Goal: Transaction & Acquisition: Subscribe to service/newsletter

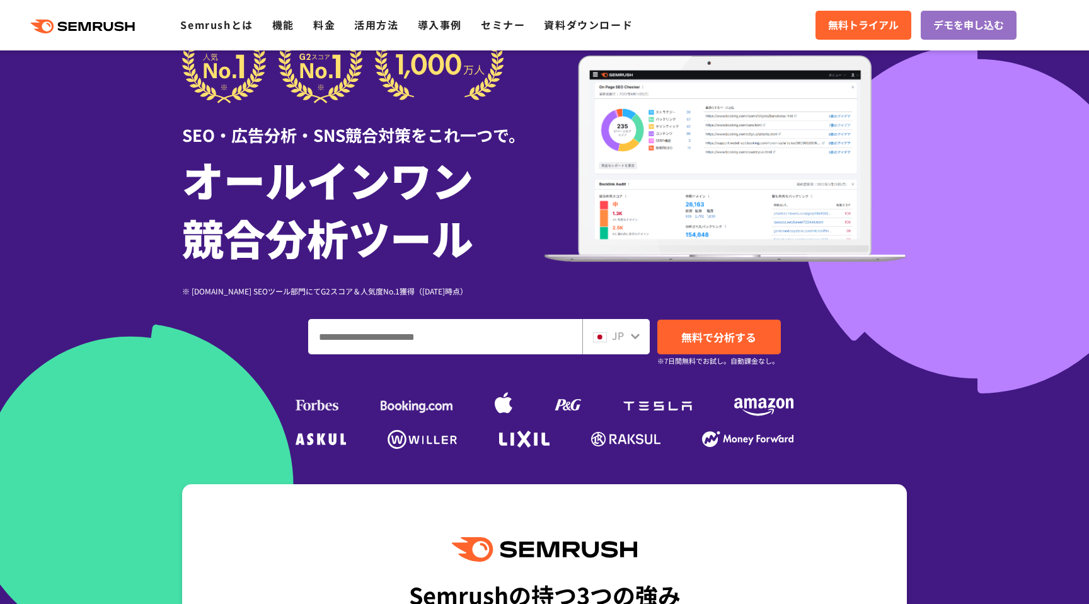
scroll to position [14, 0]
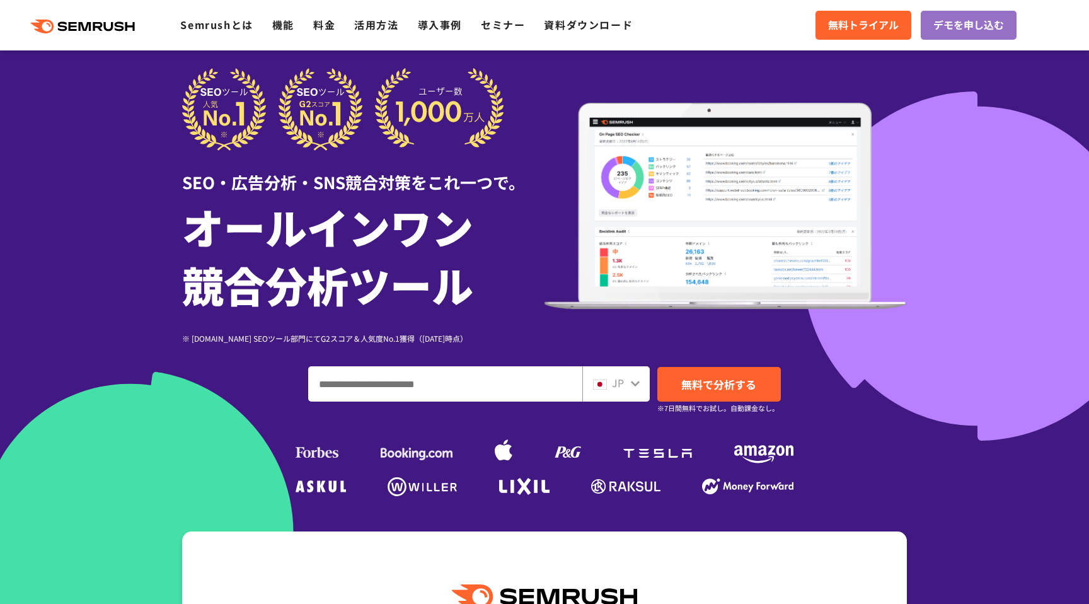
click at [349, 373] on input "ドメイン、キーワードまたはURLを入力してください" at bounding box center [445, 384] width 273 height 34
type input "****"
click at [736, 375] on link "無料で分析する" at bounding box center [719, 384] width 124 height 35
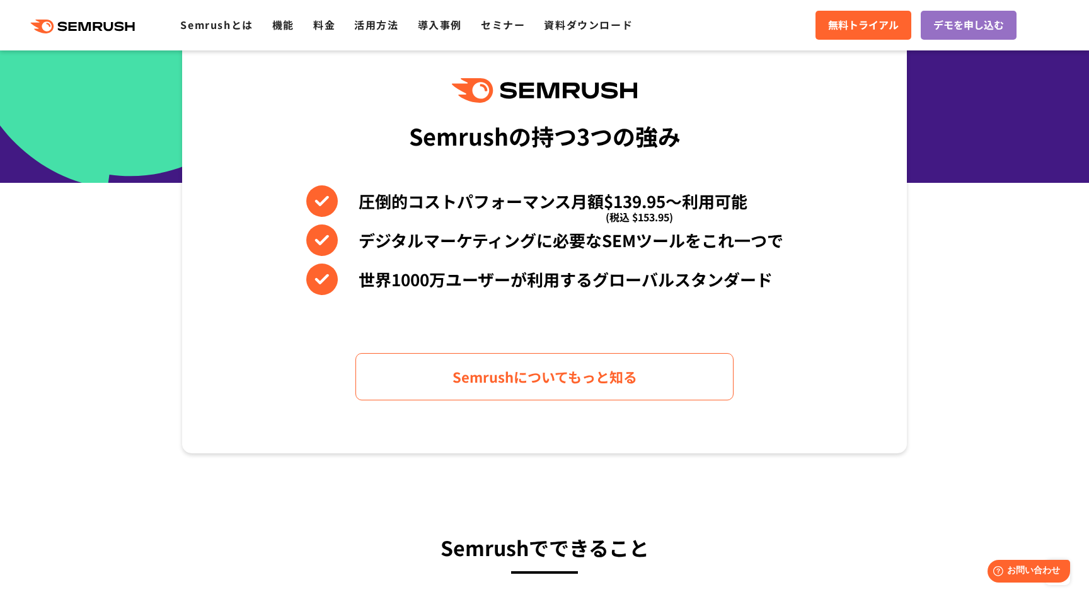
scroll to position [512, 0]
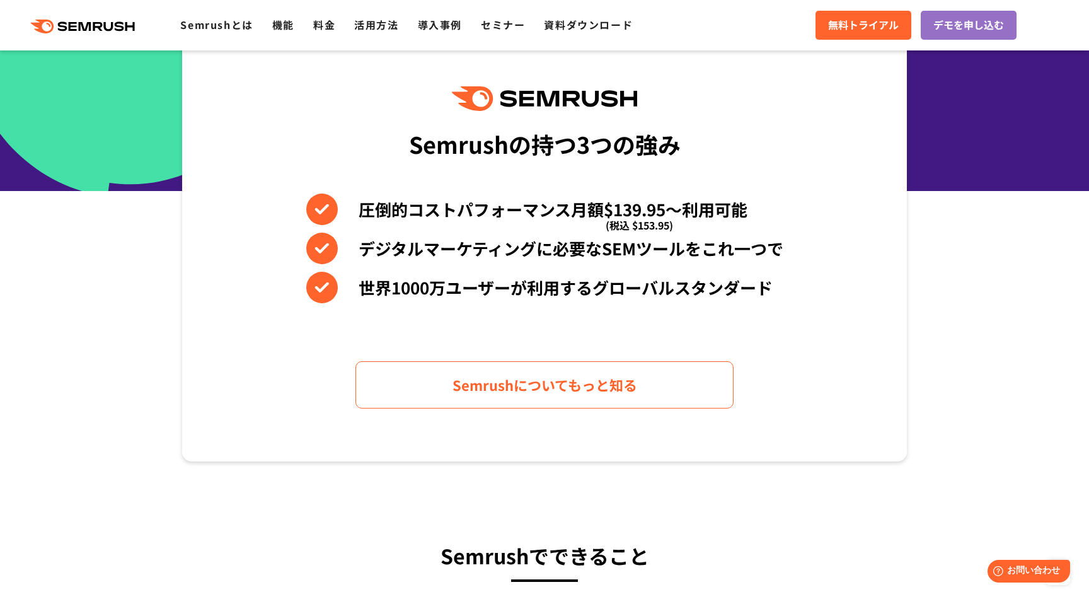
drag, startPoint x: 638, startPoint y: 208, endPoint x: 615, endPoint y: 209, distance: 22.7
click at [615, 209] on span "(税込 $153.95)" at bounding box center [639, 225] width 67 height 32
click at [618, 210] on span "(税込 $153.95)" at bounding box center [639, 225] width 67 height 32
drag, startPoint x: 601, startPoint y: 208, endPoint x: 641, endPoint y: 208, distance: 39.7
click at [641, 208] on li "圧倒的コストパフォーマンス月額$139.95〜利用可能 (税込 $153.95)" at bounding box center [544, 210] width 477 height 32
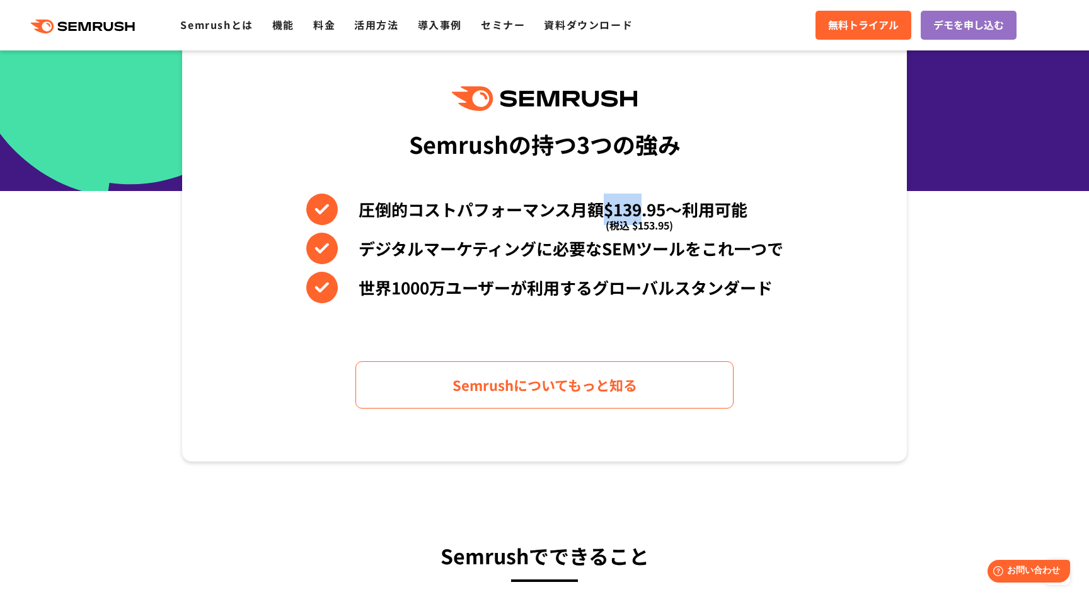
copy li "$139"
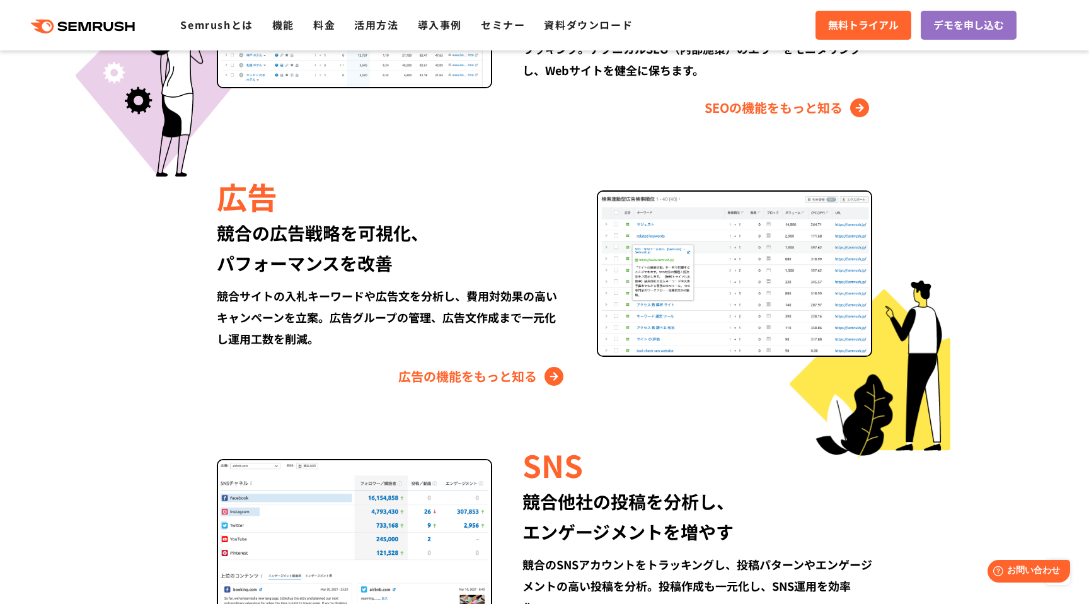
scroll to position [1370, 0]
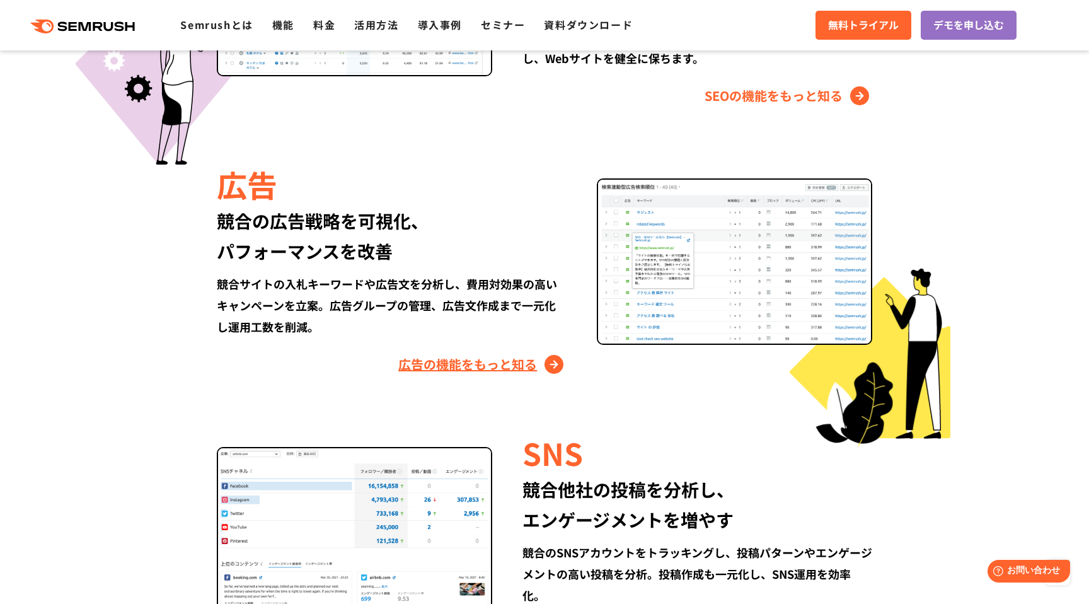
click at [528, 364] on link "広告の機能をもっと知る" at bounding box center [482, 364] width 168 height 20
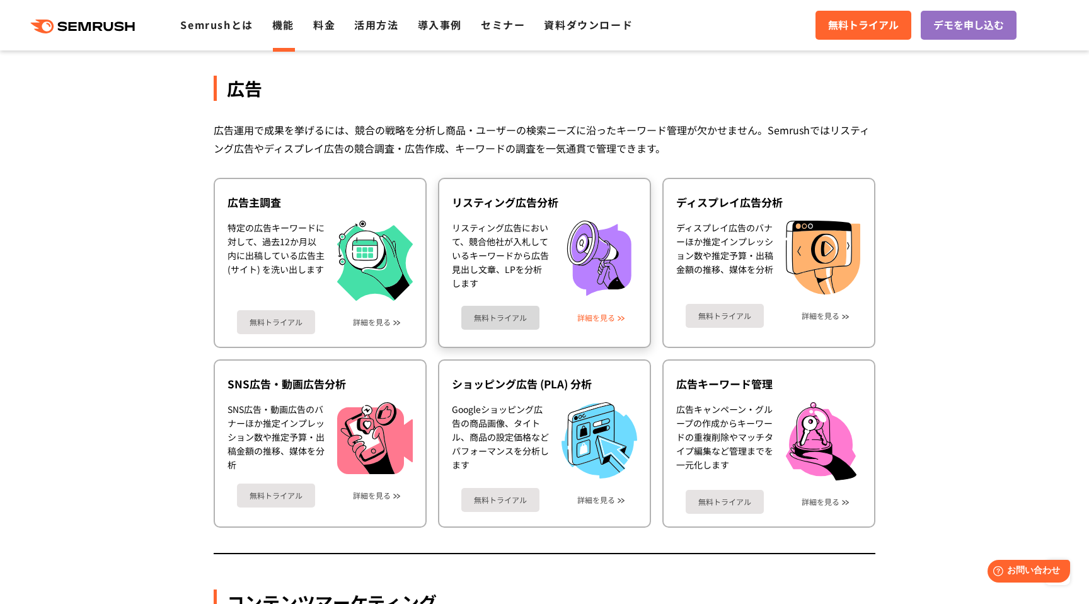
click at [601, 315] on link "詳細を見る" at bounding box center [596, 317] width 38 height 9
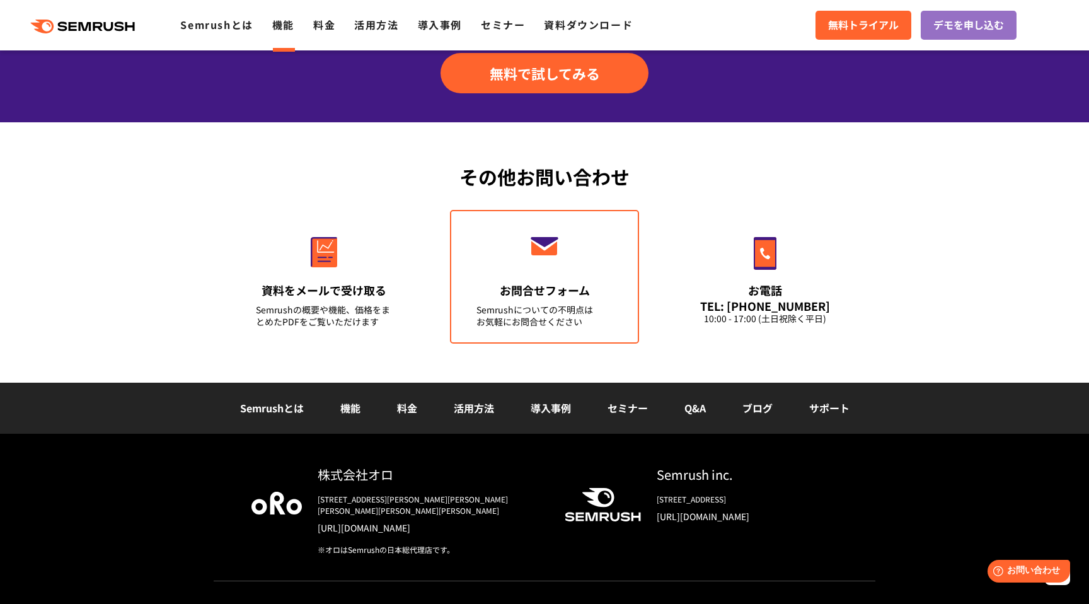
scroll to position [1616, 0]
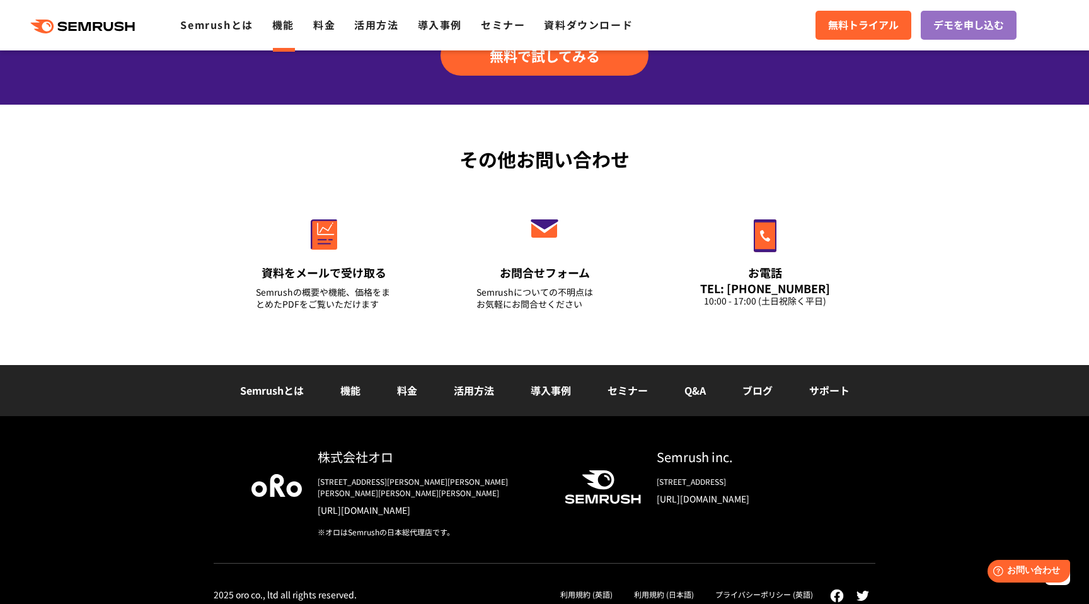
click at [398, 386] on link "料金" at bounding box center [407, 390] width 20 height 15
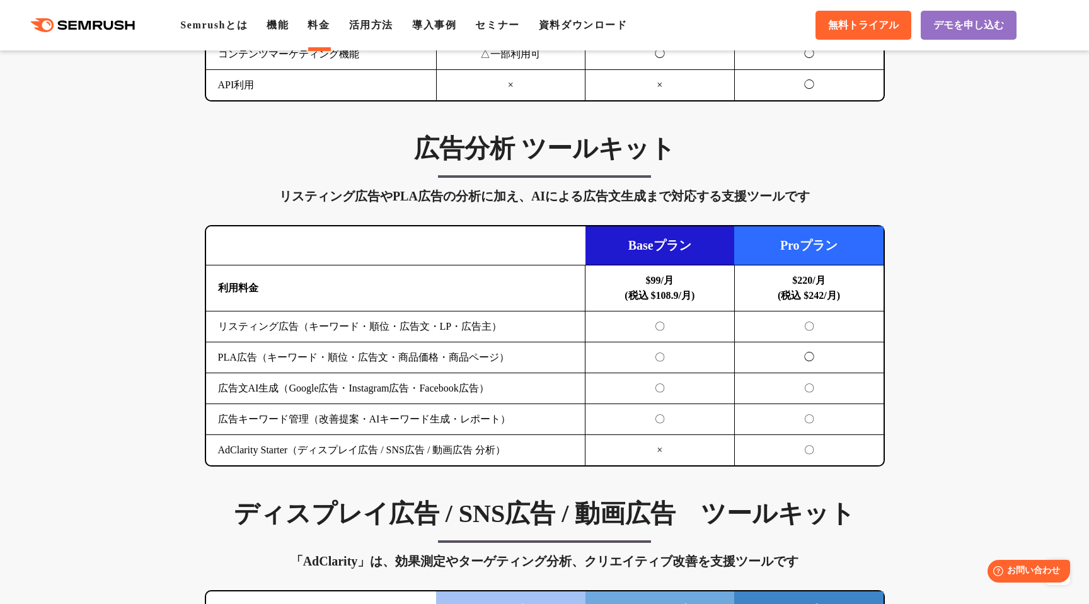
scroll to position [1255, 0]
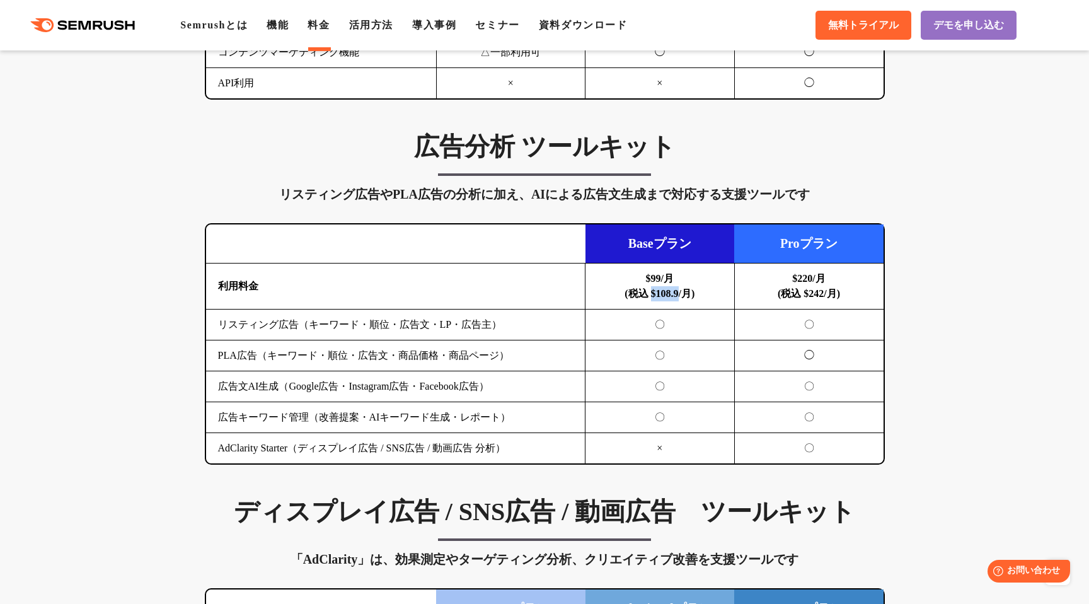
drag, startPoint x: 683, startPoint y: 294, endPoint x: 647, endPoint y: 293, distance: 35.9
click at [647, 293] on b "$99/月 (税込 $108.9/月)" at bounding box center [660, 286] width 70 height 26
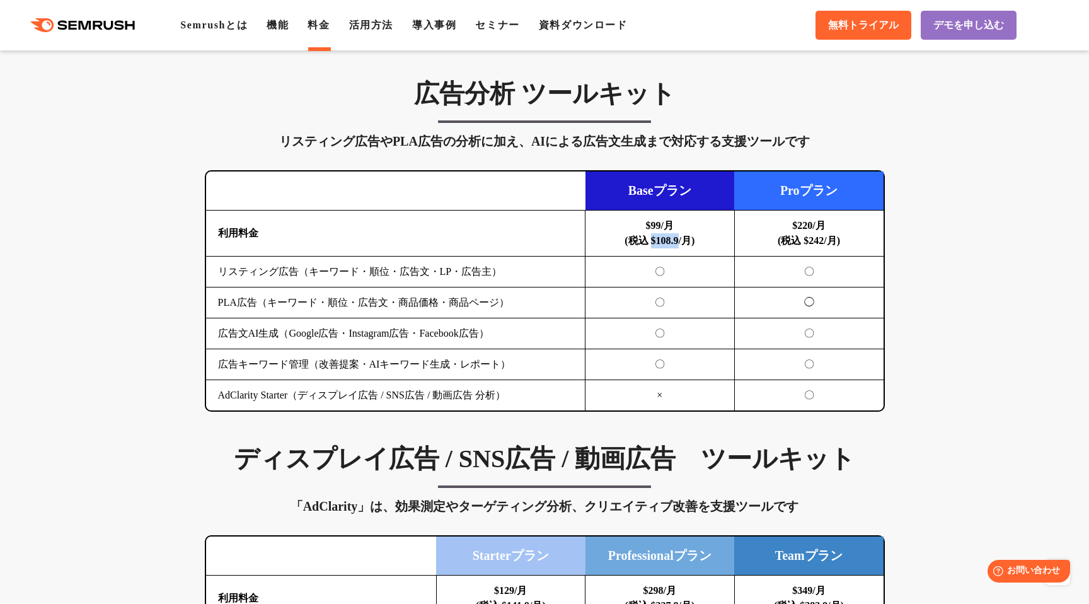
scroll to position [1249, 0]
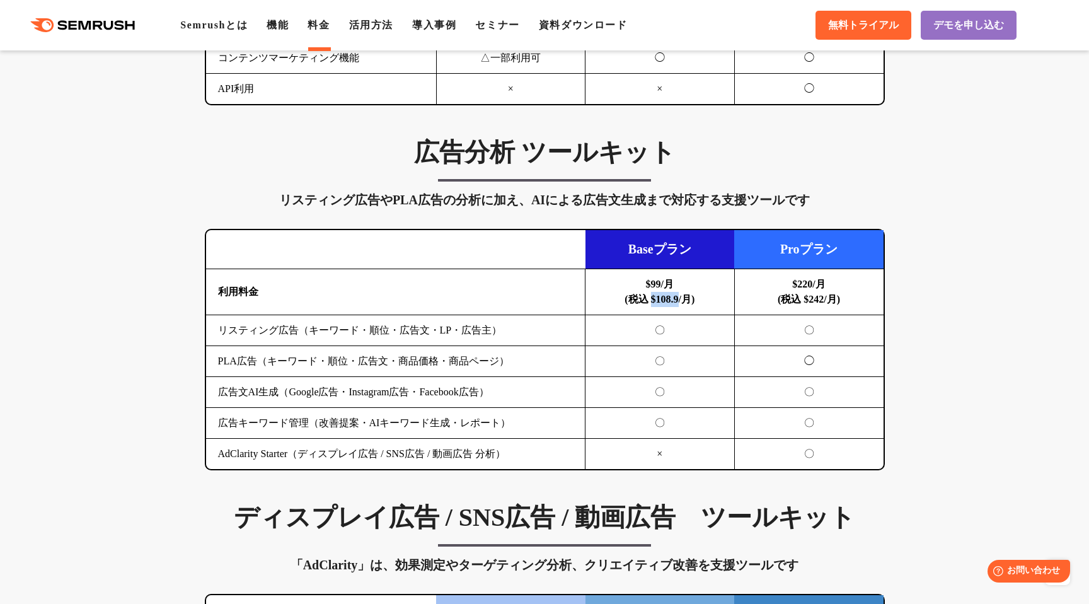
copy b "$108.9"
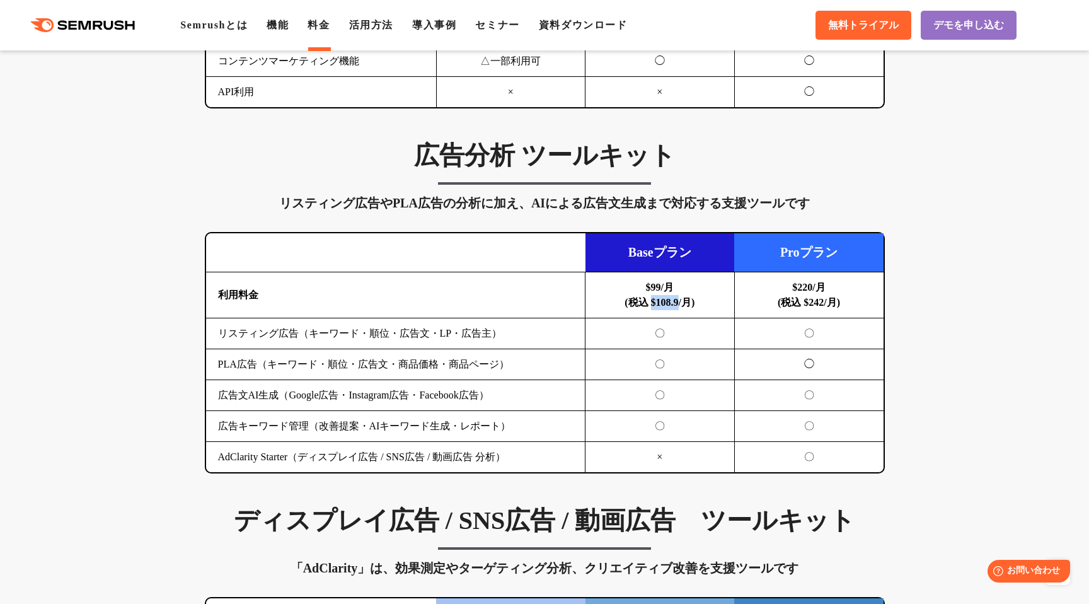
scroll to position [1252, 0]
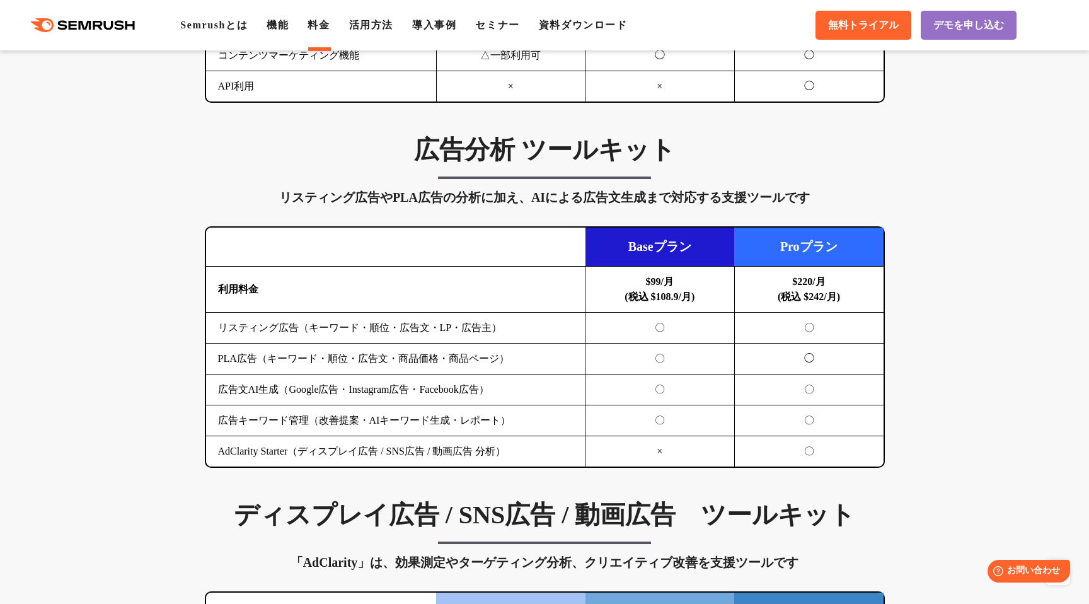
click at [724, 196] on div "リスティング広告やPLA広告の分析に加え、AIによる広告文生成まで対応する支援ツールです" at bounding box center [545, 197] width 680 height 20
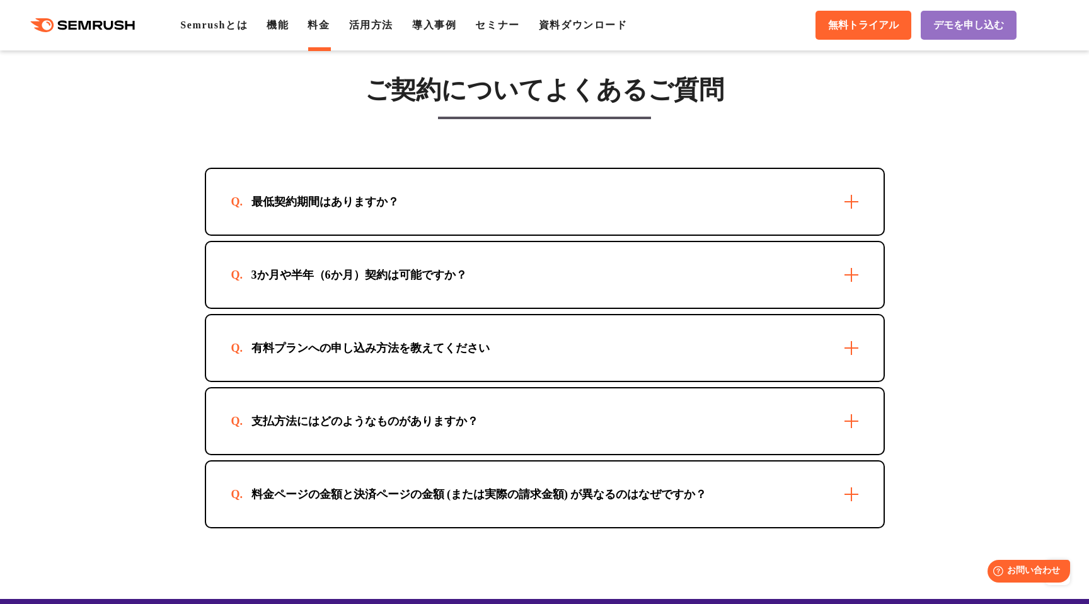
scroll to position [3578, 0]
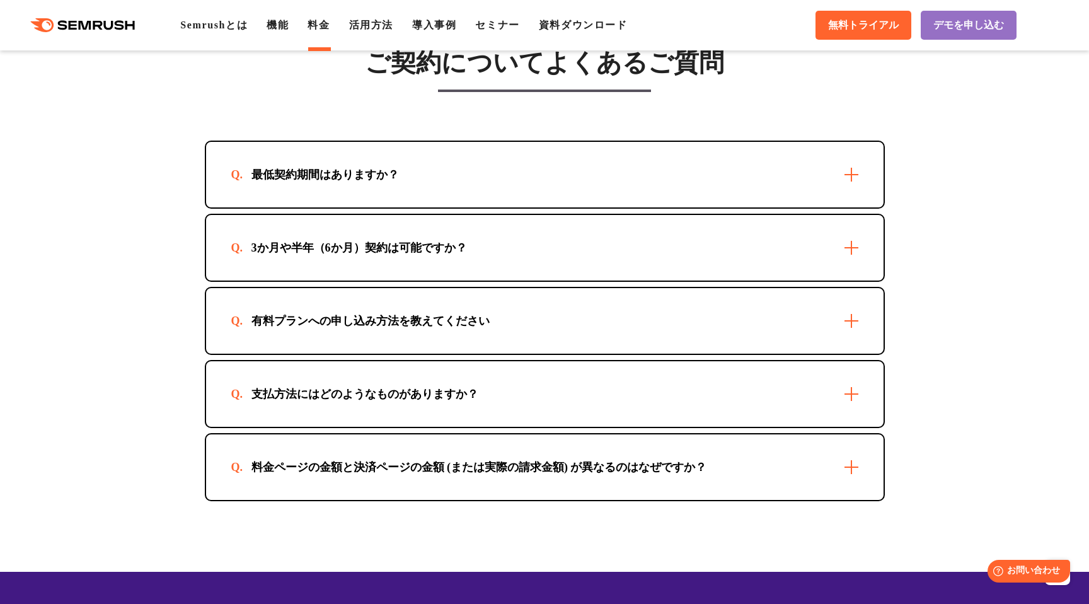
click at [724, 196] on div "最低契約期間はありますか？" at bounding box center [545, 175] width 678 height 66
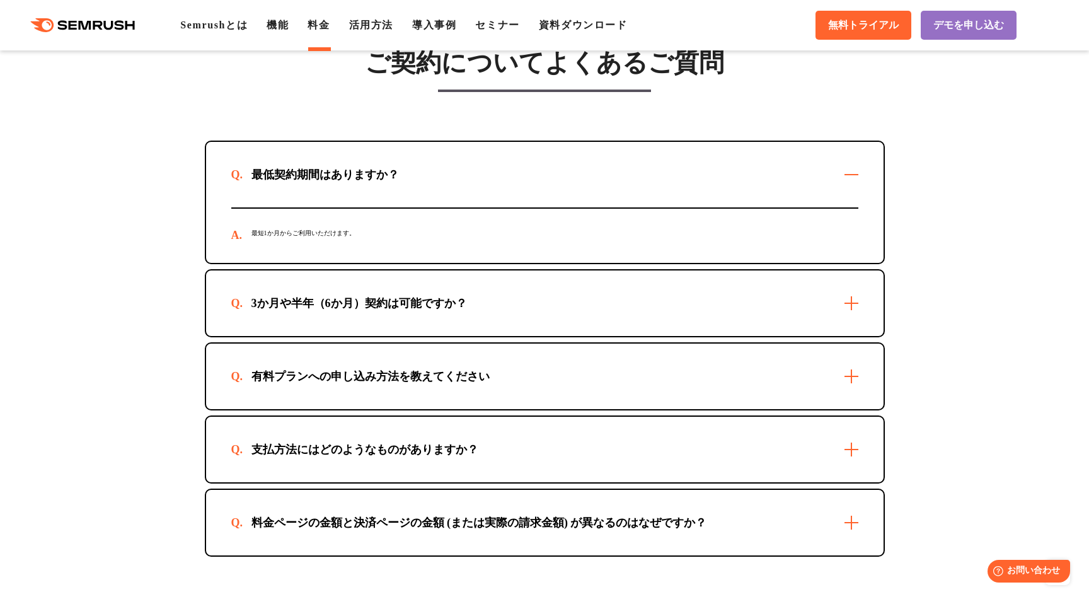
click at [724, 196] on div "最低契約期間はありますか？" at bounding box center [545, 175] width 678 height 66
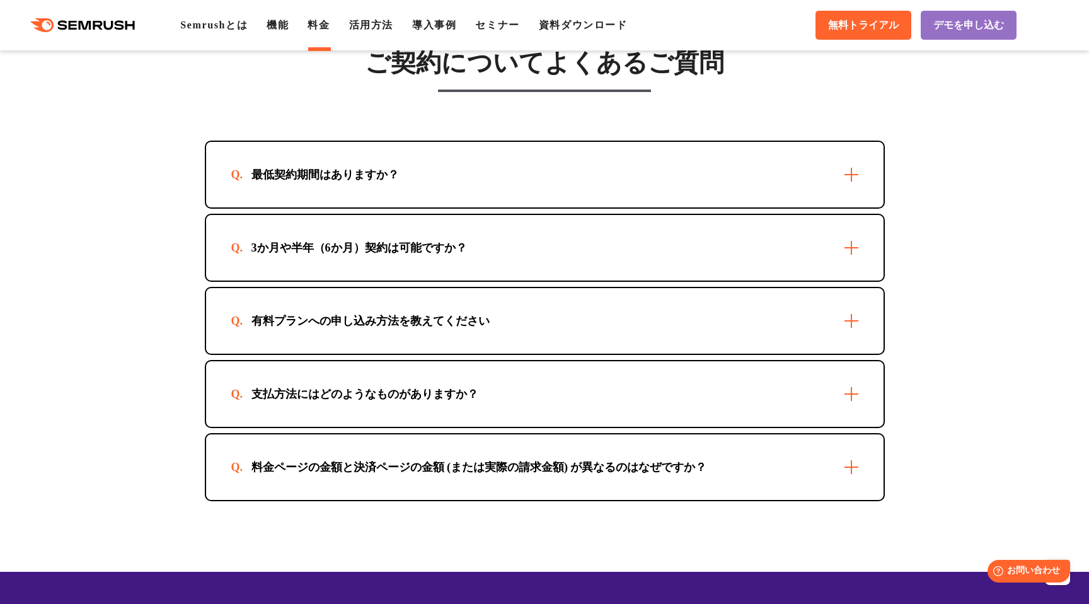
click at [596, 323] on div "有料プランへの申し込み方法を教えてください" at bounding box center [545, 321] width 678 height 66
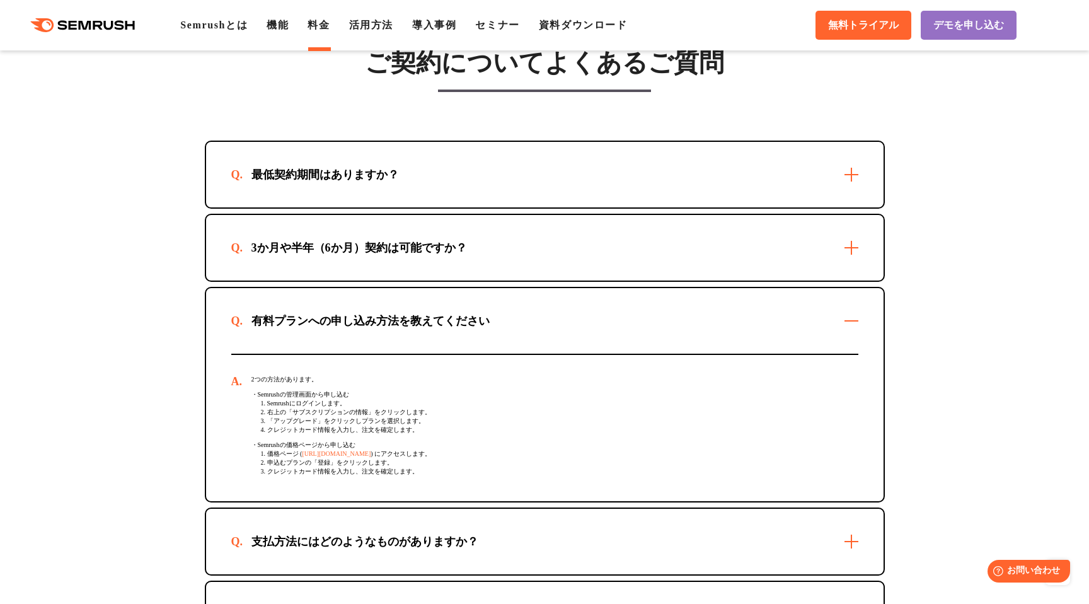
click at [596, 323] on div "有料プランへの申し込み方法を教えてください" at bounding box center [545, 321] width 678 height 66
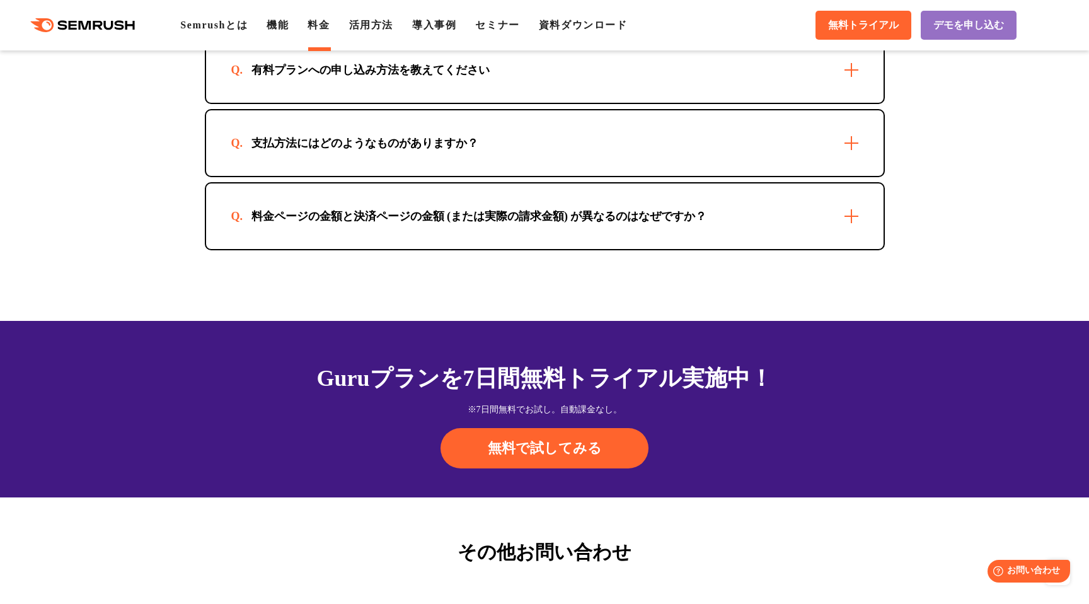
scroll to position [3832, 0]
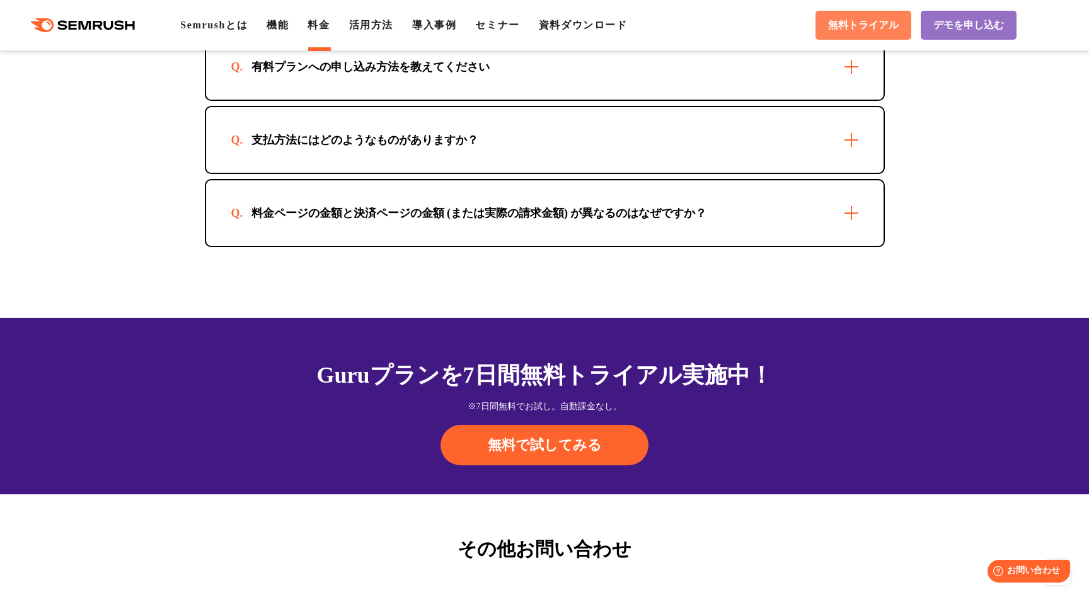
click at [872, 23] on span "無料トライアル" at bounding box center [863, 25] width 71 height 13
click at [968, 30] on span "デモを申し込む" at bounding box center [968, 25] width 71 height 13
click at [864, 25] on span "無料トライアル" at bounding box center [863, 25] width 71 height 13
